Goal: Transaction & Acquisition: Purchase product/service

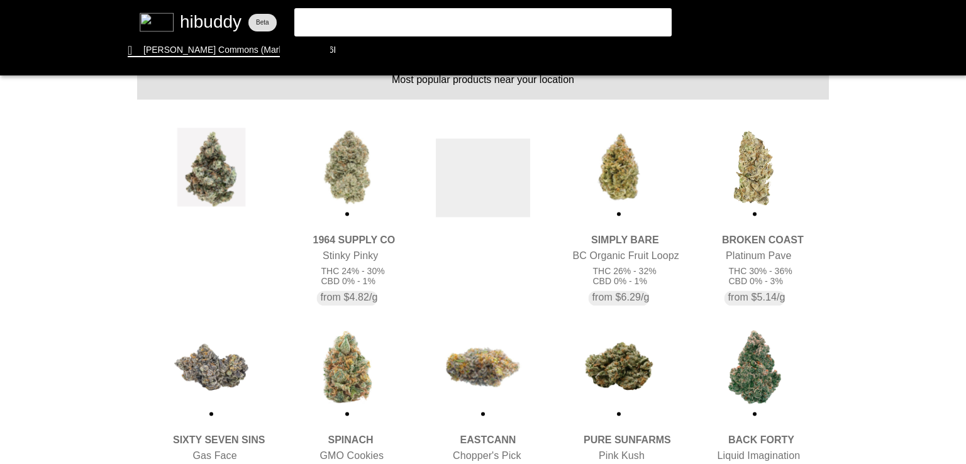
click at [762, 155] on flt-glass-pane at bounding box center [483, 232] width 966 height 464
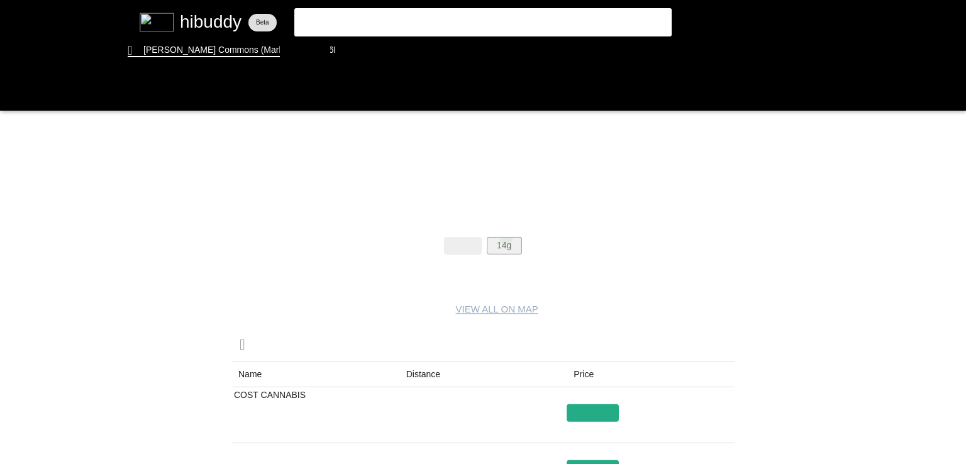
click at [506, 238] on flt-glass-pane at bounding box center [483, 232] width 966 height 464
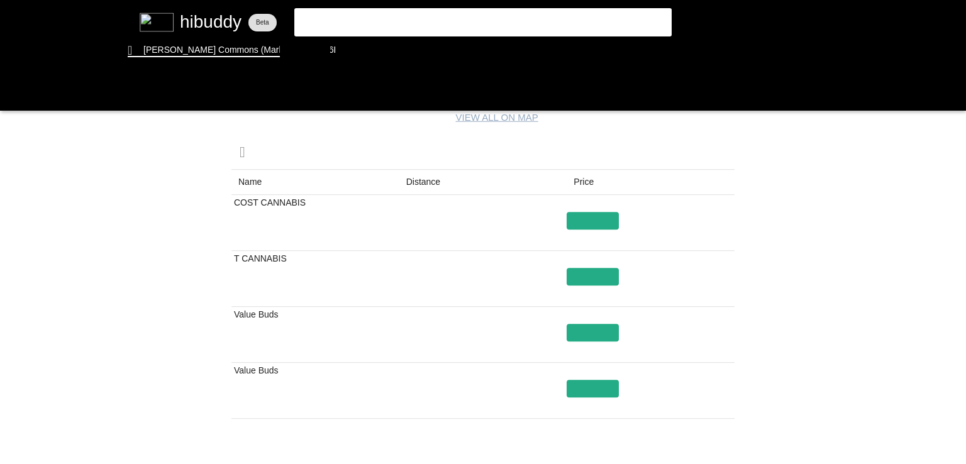
click at [418, 182] on flt-glass-pane at bounding box center [483, 232] width 966 height 464
click at [587, 271] on flt-glass-pane at bounding box center [483, 232] width 966 height 464
click at [603, 225] on flt-glass-pane at bounding box center [483, 232] width 966 height 464
